Goal: Obtain resource: Obtain resource

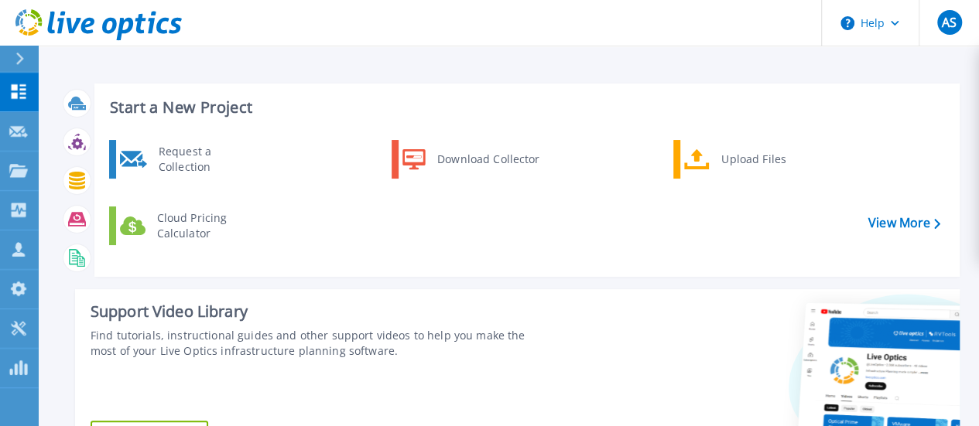
click at [330, 239] on div "Request a Collection Download Collector Upload Files Cloud Pricing Calculator" at bounding box center [524, 202] width 854 height 133
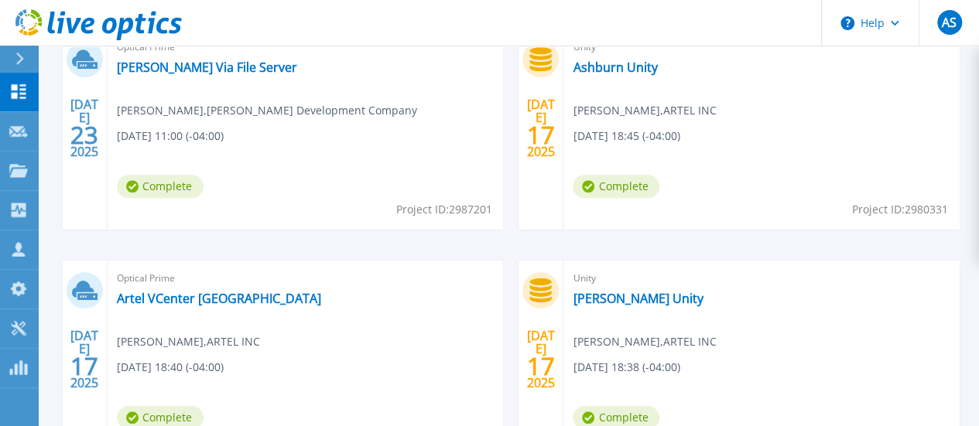
scroll to position [484, 0]
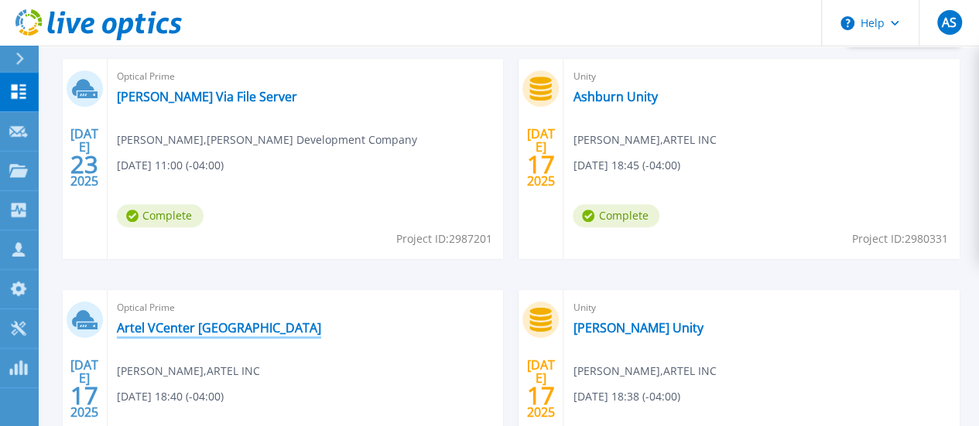
click at [321, 320] on link "Artel VCenter [GEOGRAPHIC_DATA]" at bounding box center [219, 327] width 204 height 15
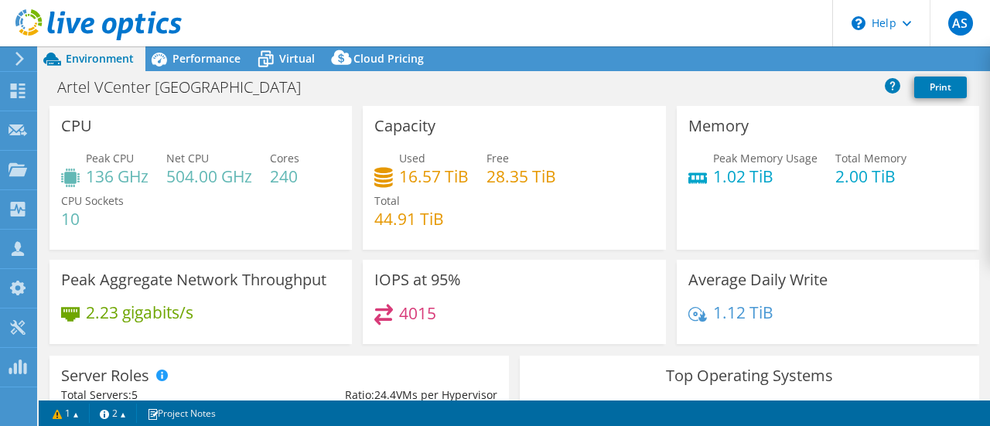
select select "USD"
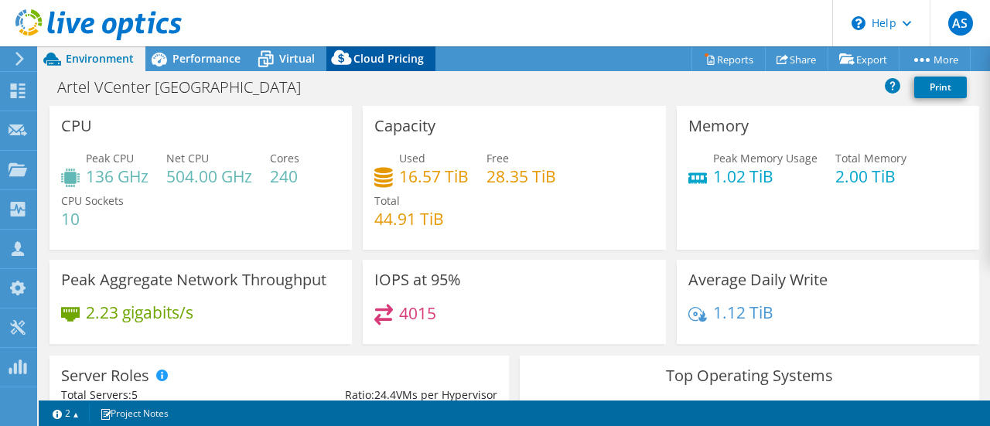
click at [381, 56] on span "Cloud Pricing" at bounding box center [389, 58] width 70 height 15
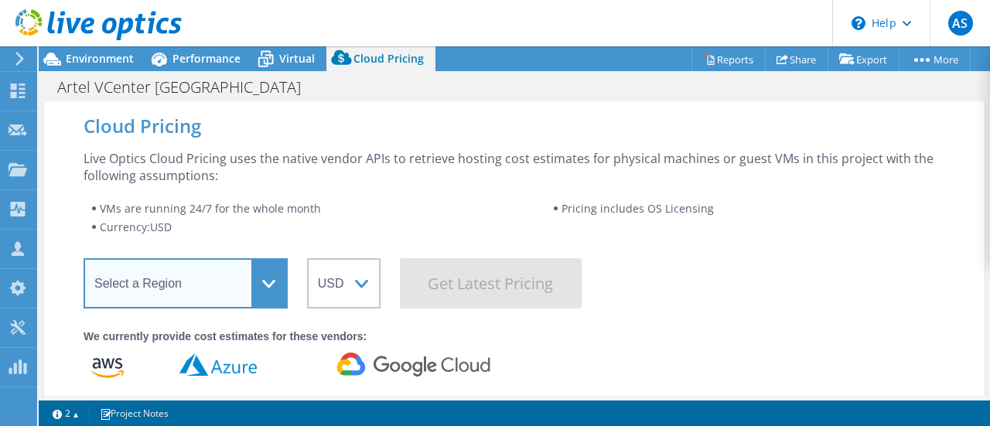
click at [255, 274] on select "Select a Region Asia Pacific (Hong Kong) Asia Pacific (Mumbai) Asia Pacific (Se…" at bounding box center [186, 283] width 204 height 50
click at [84, 258] on select "Select a Region Asia Pacific (Hong Kong) Asia Pacific (Mumbai) Asia Pacific (Se…" at bounding box center [186, 283] width 204 height 50
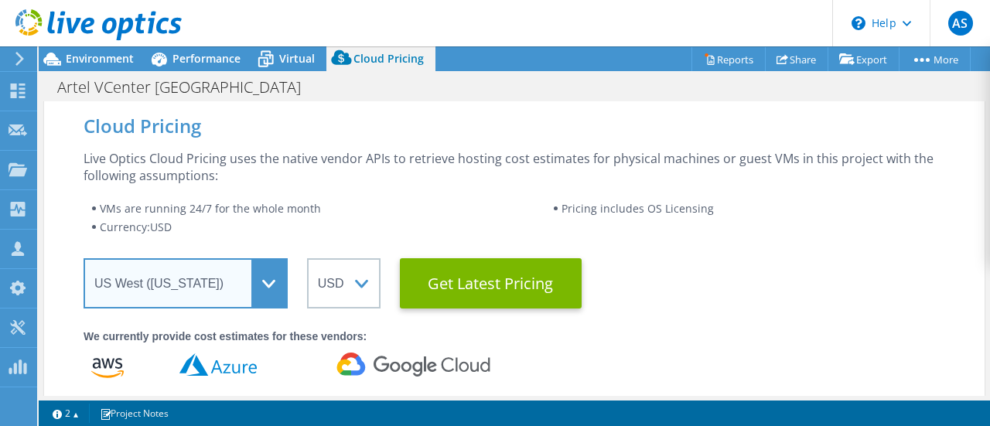
click at [206, 278] on select "Select a Region Asia Pacific (Hong Kong) Asia Pacific (Mumbai) Asia Pacific (Se…" at bounding box center [186, 283] width 204 height 50
select select "USEast"
click at [84, 258] on select "Select a Region Asia Pacific (Hong Kong) Asia Pacific (Mumbai) Asia Pacific (Se…" at bounding box center [186, 283] width 204 height 50
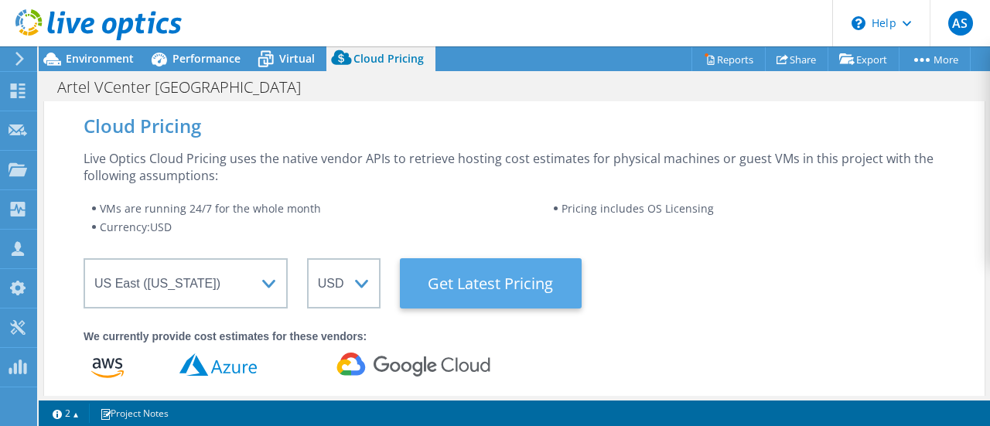
click at [481, 274] on Latest "Get Latest Pricing" at bounding box center [491, 283] width 182 height 50
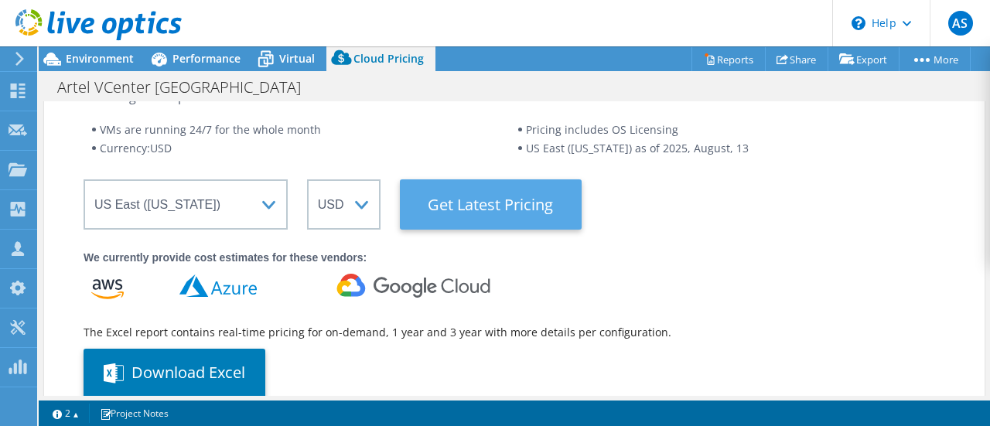
scroll to position [97, 0]
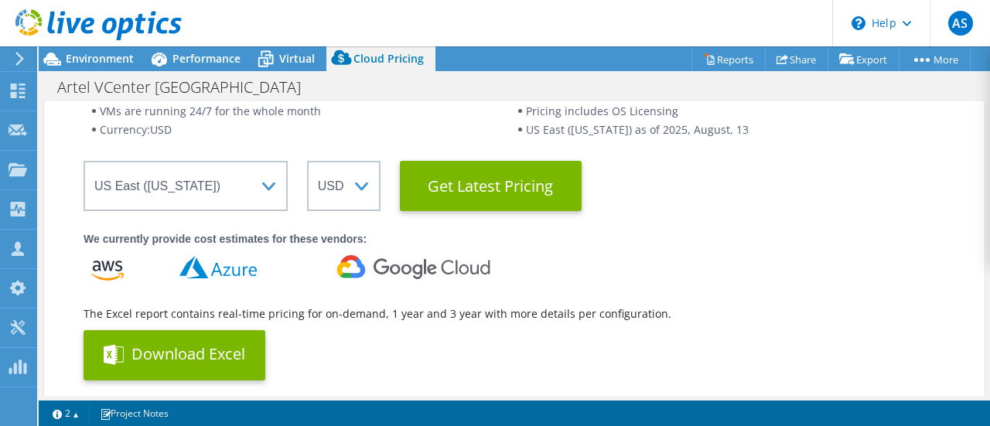
click at [215, 356] on button "Download Excel" at bounding box center [175, 355] width 182 height 50
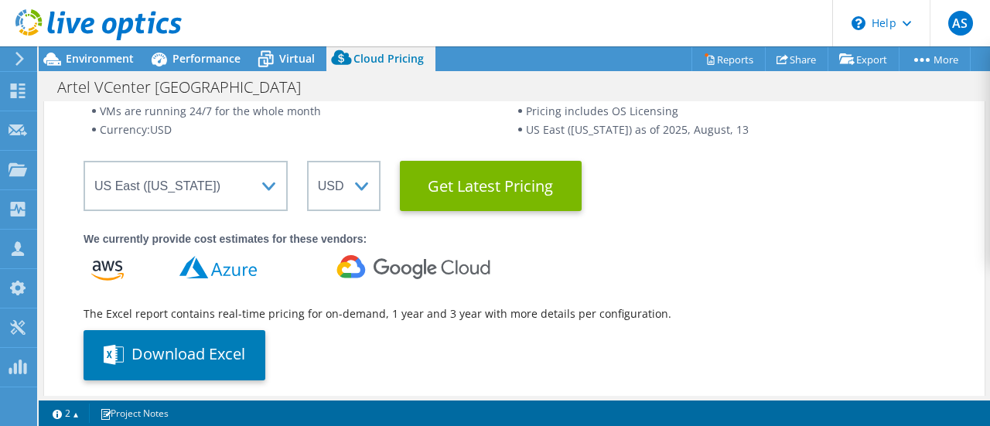
click at [829, 278] on div "We currently provide cost estimates for these vendors: The Excel report contain…" at bounding box center [515, 306] width 862 height 150
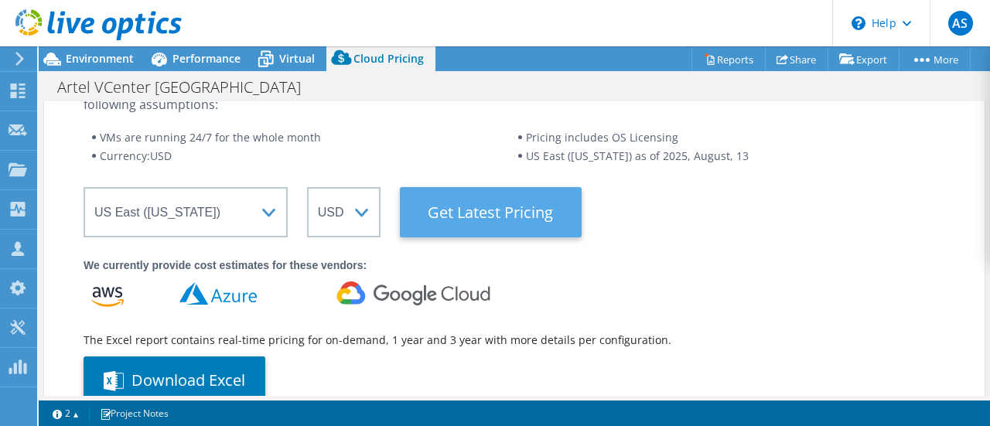
click at [520, 231] on Latest "Get Latest Pricing" at bounding box center [491, 212] width 182 height 50
click at [515, 225] on Latest "Get Latest Pricing" at bounding box center [491, 212] width 182 height 50
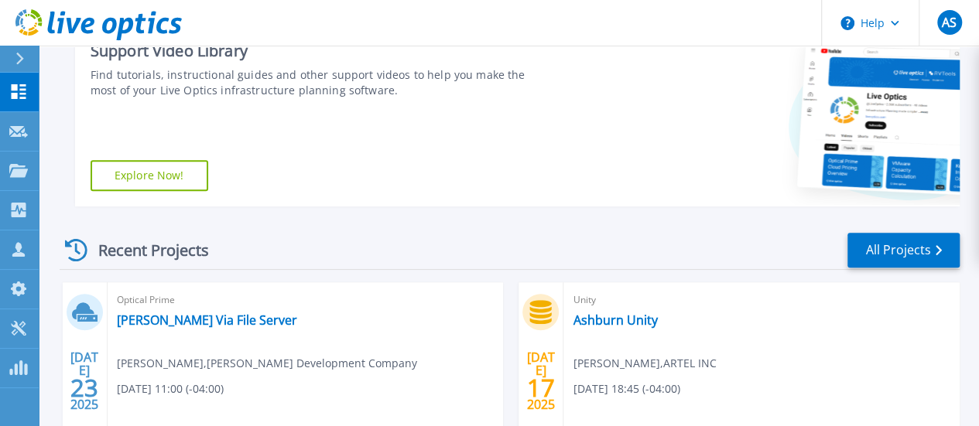
scroll to position [260, 0]
